Goal: Task Accomplishment & Management: Use online tool/utility

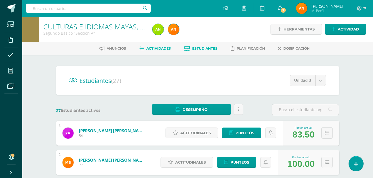
click at [154, 52] on link "Actividades" at bounding box center [155, 48] width 31 height 9
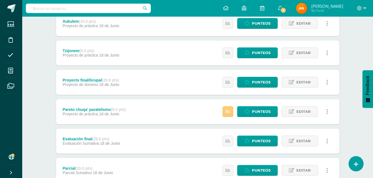
scroll to position [124, 0]
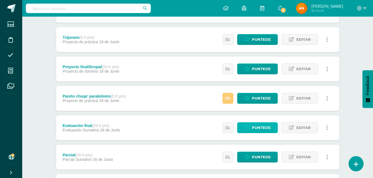
click at [259, 123] on span "Punteos" at bounding box center [261, 128] width 19 height 10
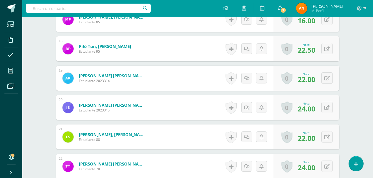
scroll to position [665, 0]
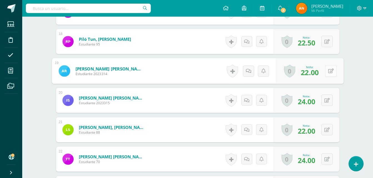
click at [322, 69] on div "0 Logros Logros obtenidos Aún no hay logros agregados Nota: 22.00" at bounding box center [310, 71] width 68 height 26
click at [330, 71] on icon at bounding box center [331, 71] width 6 height 5
click at [292, 72] on input "22.00" at bounding box center [293, 72] width 22 height 11
type input "25.00"
click at [312, 72] on link at bounding box center [316, 73] width 11 height 11
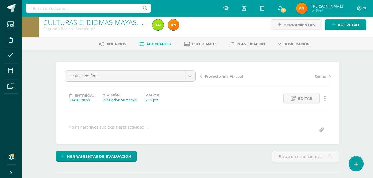
scroll to position [0, 0]
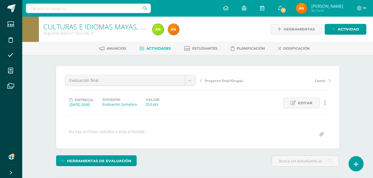
click at [150, 50] on span "Actividades" at bounding box center [158, 48] width 24 height 4
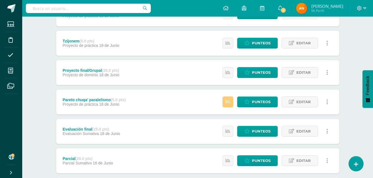
scroll to position [122, 0]
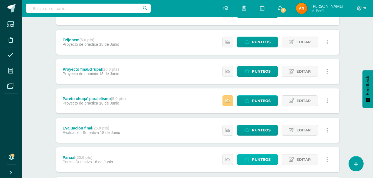
click at [260, 157] on span "Punteos" at bounding box center [261, 160] width 19 height 10
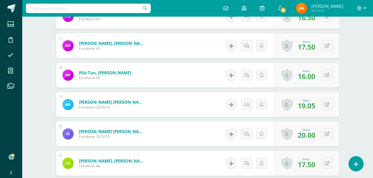
scroll to position [637, 0]
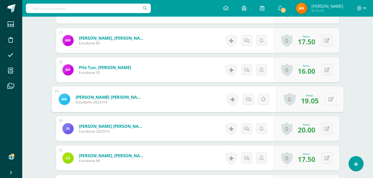
click at [324, 96] on div "0 Logros Logros obtenidos Aún no hay logros agregados Nota: 19.05" at bounding box center [310, 100] width 68 height 26
click at [328, 102] on button at bounding box center [331, 100] width 12 height 12
type input "20"
click at [318, 99] on icon at bounding box center [316, 101] width 5 height 5
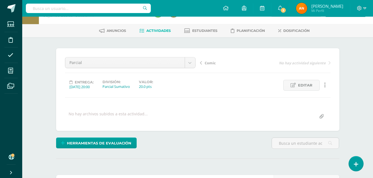
scroll to position [0, 0]
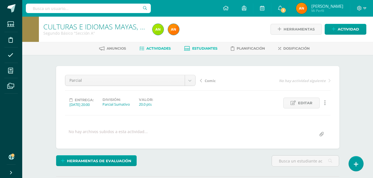
click at [212, 46] on link "Estudiantes" at bounding box center [200, 48] width 33 height 9
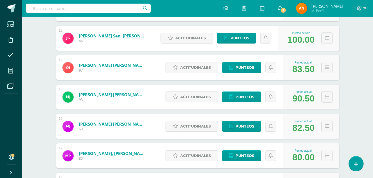
scroll to position [523, 0]
